Goal: Transaction & Acquisition: Purchase product/service

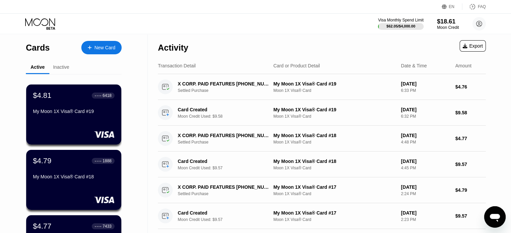
click at [95, 50] on div "New Card" at bounding box center [104, 48] width 21 height 6
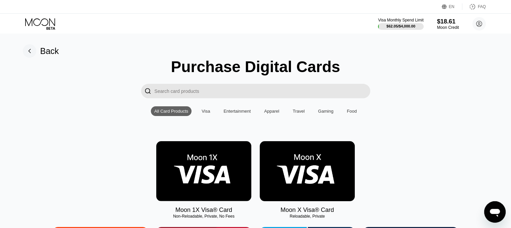
click at [200, 172] on img at bounding box center [203, 171] width 95 height 60
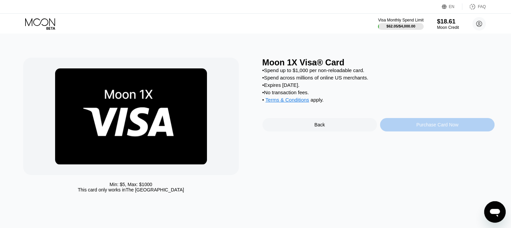
click at [448, 125] on div "Purchase Card Now" at bounding box center [437, 124] width 115 height 13
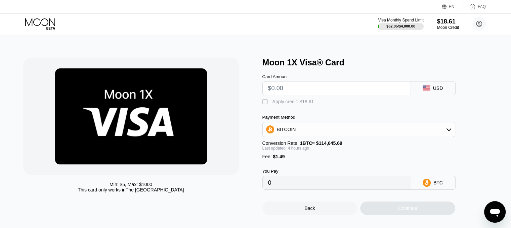
click at [361, 89] on input "text" at bounding box center [336, 88] width 136 height 13
type input "$9."
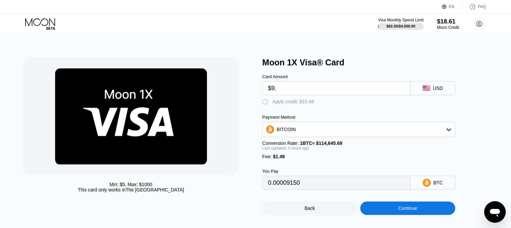
type input "0.00009150"
type input "$9.45"
type input "0.00009538"
type input "$9.45"
click at [304, 103] on div "Apply credit: $10.94" at bounding box center [293, 101] width 42 height 5
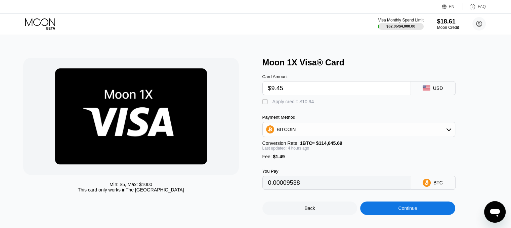
type input "0"
click at [390, 212] on div "Continue" at bounding box center [407, 208] width 95 height 13
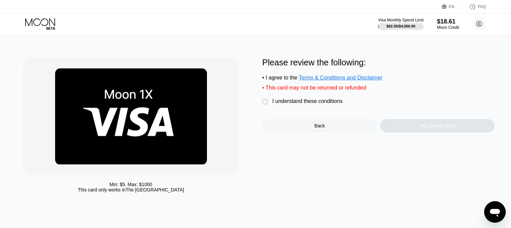
click at [306, 101] on div "Please review the following: • I agree to the Terms & Conditions and Disclaimer…" at bounding box center [378, 95] width 232 height 75
click at [306, 104] on div "I understand these conditions" at bounding box center [307, 101] width 70 height 6
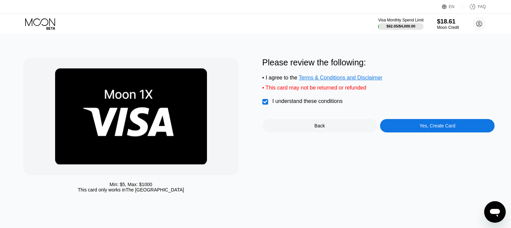
click at [407, 133] on div "Yes, Create Card" at bounding box center [437, 125] width 115 height 13
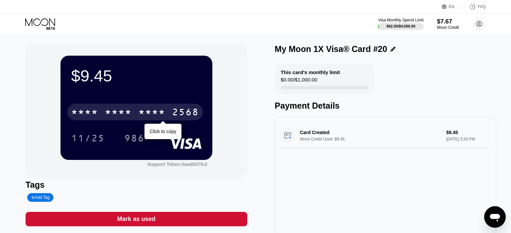
click at [145, 114] on div "* * * *" at bounding box center [151, 113] width 27 height 11
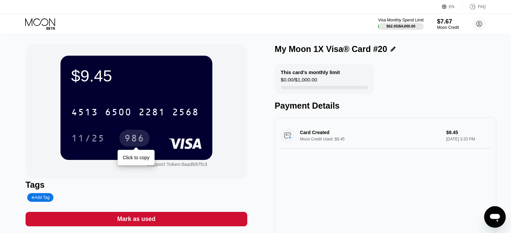
click at [136, 141] on div "986" at bounding box center [134, 139] width 20 height 11
